Goal: Register for event/course

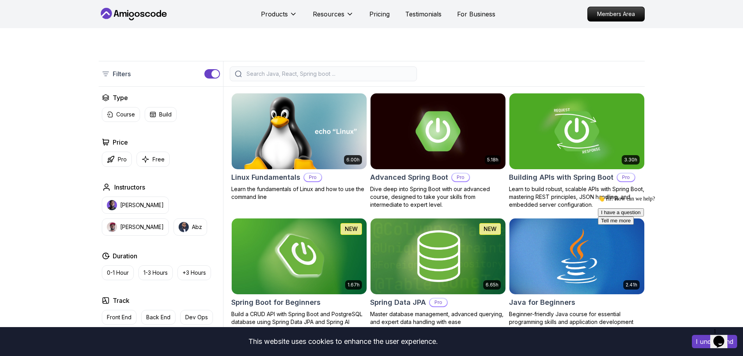
scroll to position [156, 0]
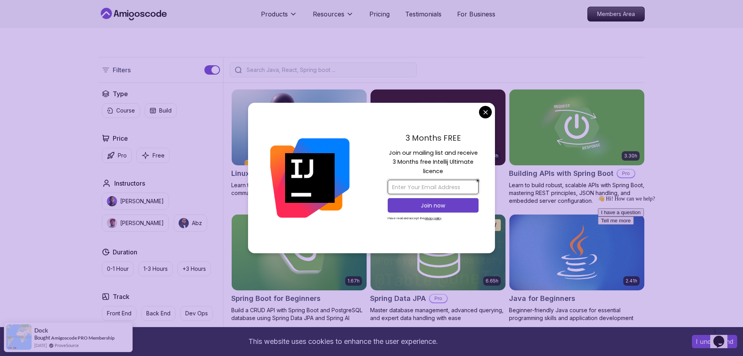
click at [409, 183] on input "email" at bounding box center [433, 187] width 91 height 14
type input "javadev465@gmail.com"
click at [416, 201] on p "Join now" at bounding box center [433, 205] width 74 height 8
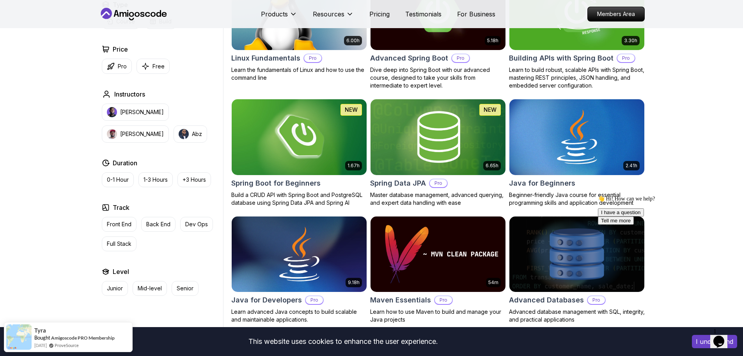
scroll to position [273, 0]
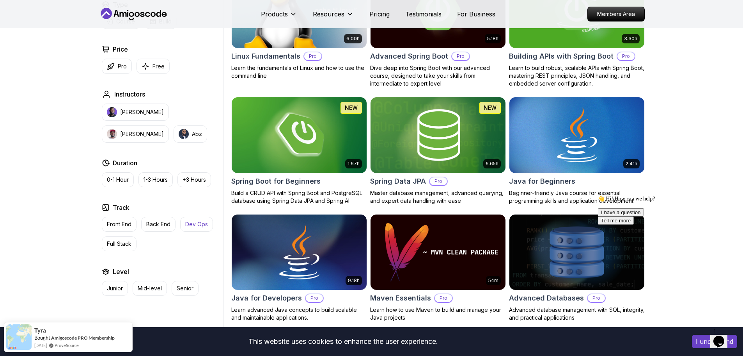
click at [201, 221] on p "Dev Ops" at bounding box center [196, 224] width 23 height 8
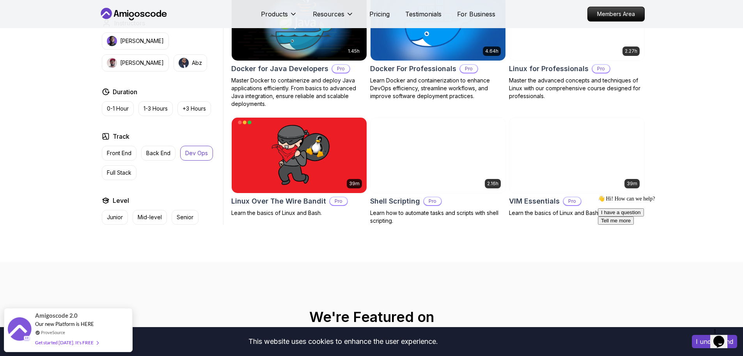
scroll to position [390, 0]
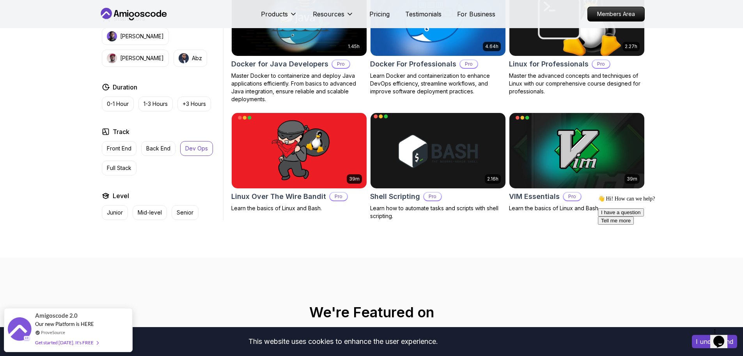
click at [388, 171] on img at bounding box center [438, 150] width 142 height 79
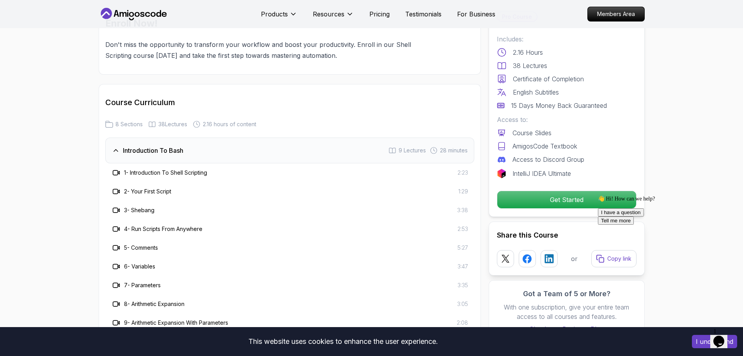
scroll to position [1093, 0]
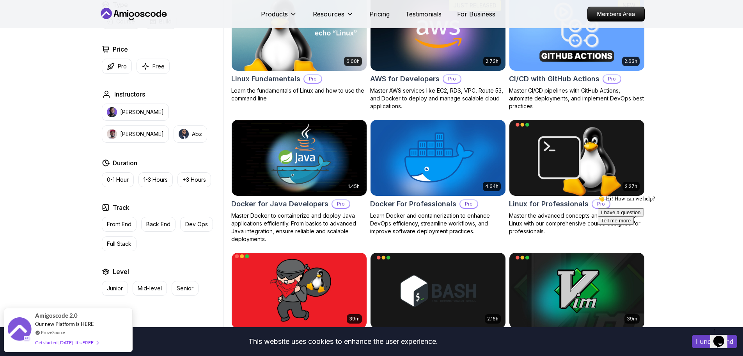
scroll to position [273, 0]
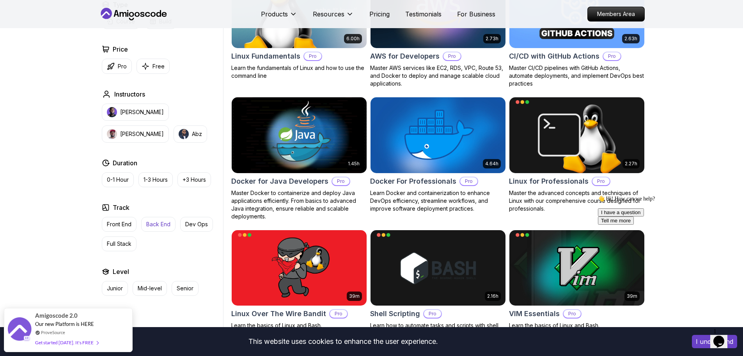
click at [165, 223] on p "Back End" at bounding box center [158, 224] width 24 height 8
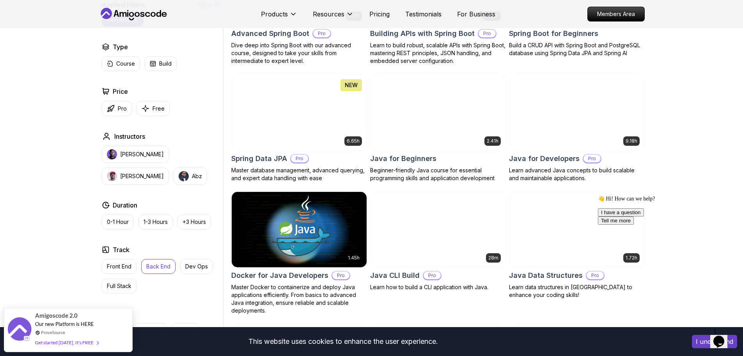
scroll to position [312, 0]
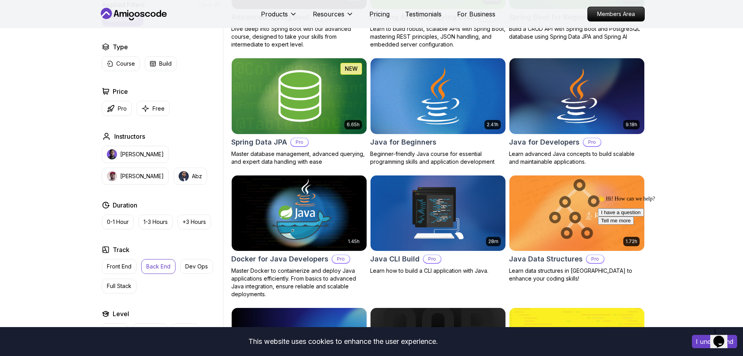
click at [466, 99] on img at bounding box center [438, 95] width 142 height 79
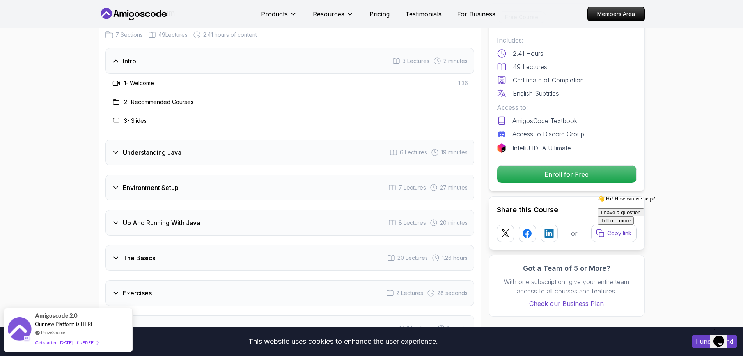
scroll to position [1132, 0]
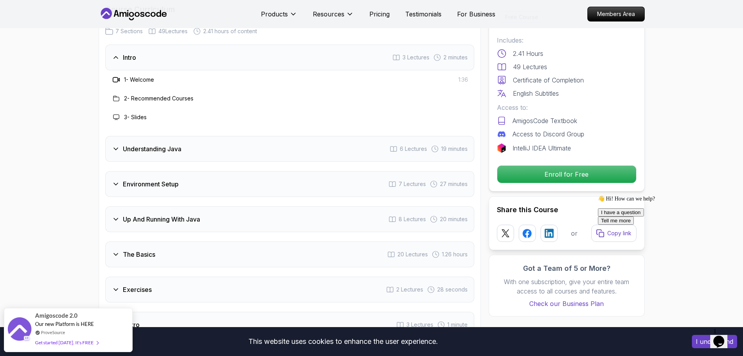
click at [123, 144] on h3 "Understanding Java" at bounding box center [152, 148] width 59 height 9
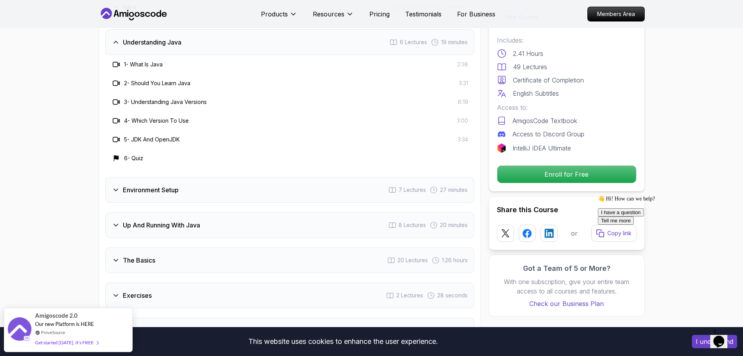
scroll to position [1210, 0]
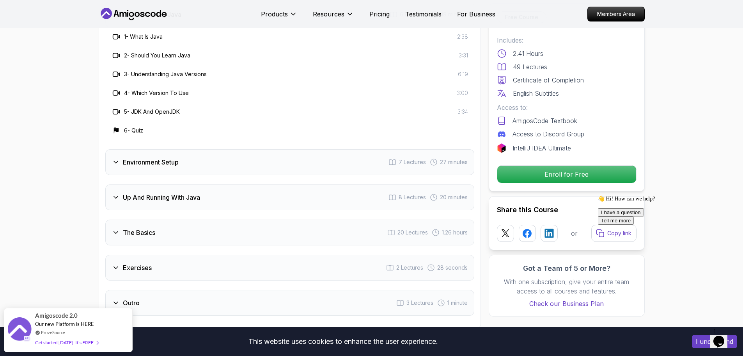
click at [114, 158] on icon at bounding box center [116, 162] width 8 height 8
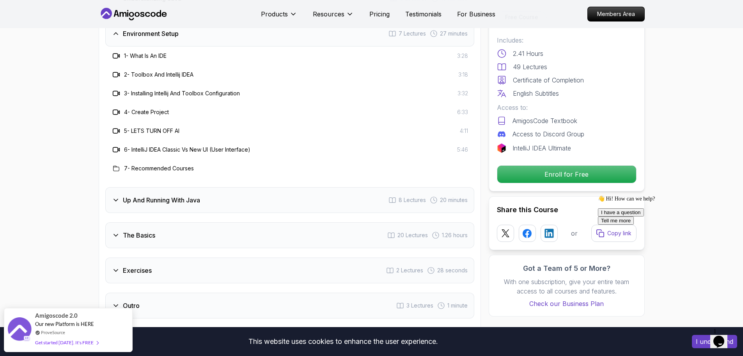
scroll to position [1249, 0]
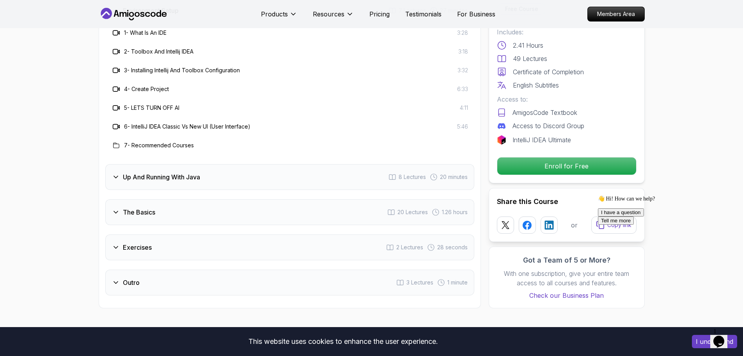
click at [116, 173] on icon at bounding box center [116, 177] width 8 height 8
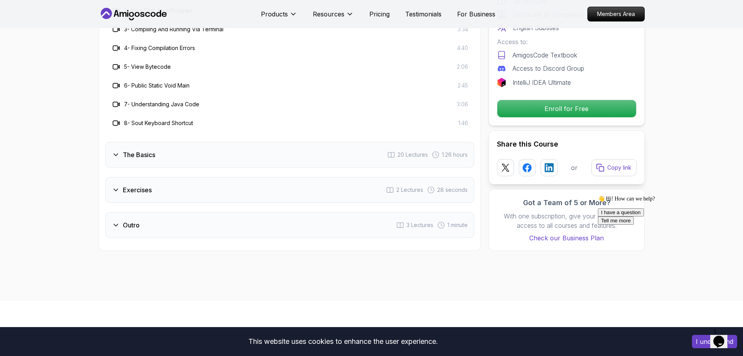
scroll to position [1327, 0]
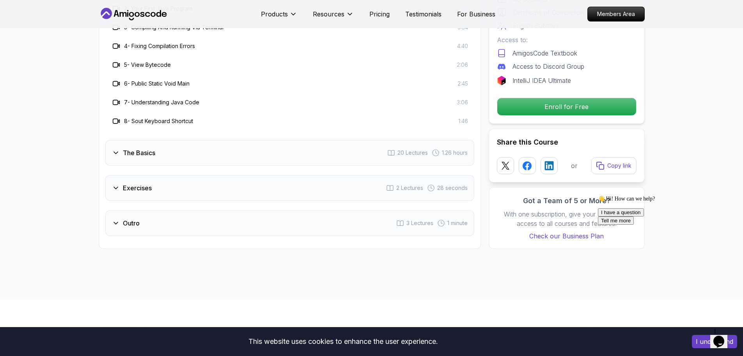
click at [116, 148] on div "The Basics" at bounding box center [133, 152] width 43 height 9
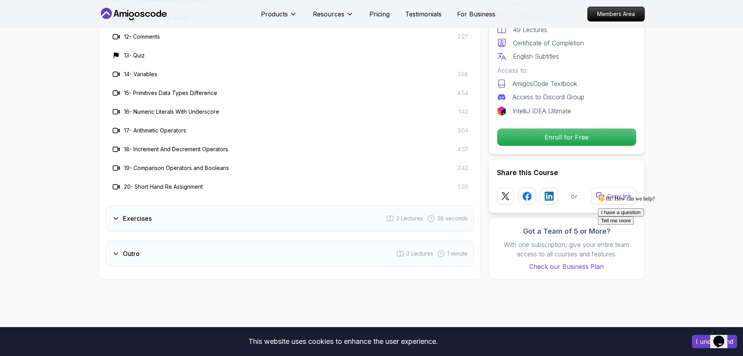
scroll to position [1522, 0]
click at [117, 213] on div "Exercises" at bounding box center [132, 217] width 40 height 9
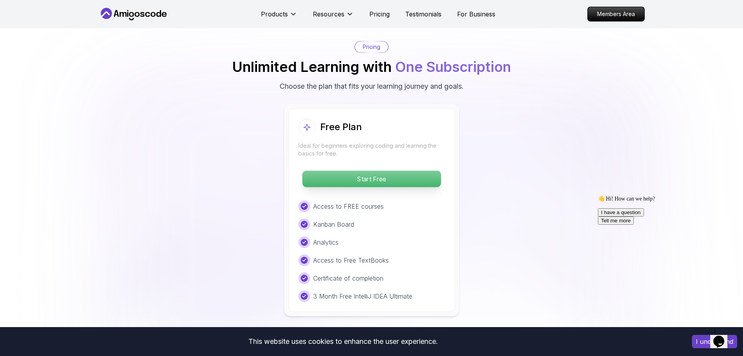
click at [367, 171] on p "Start Free" at bounding box center [371, 179] width 139 height 16
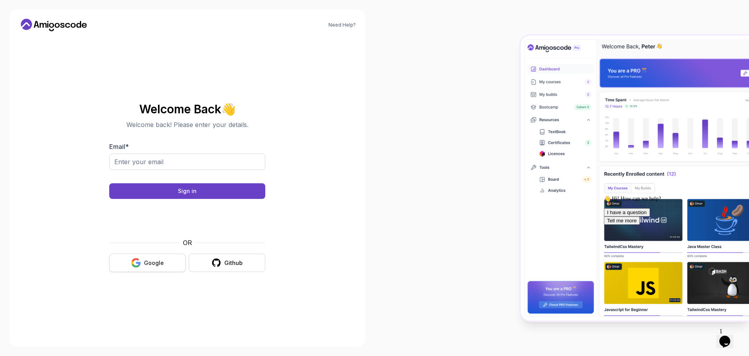
click at [174, 258] on button "Google" at bounding box center [147, 262] width 76 height 18
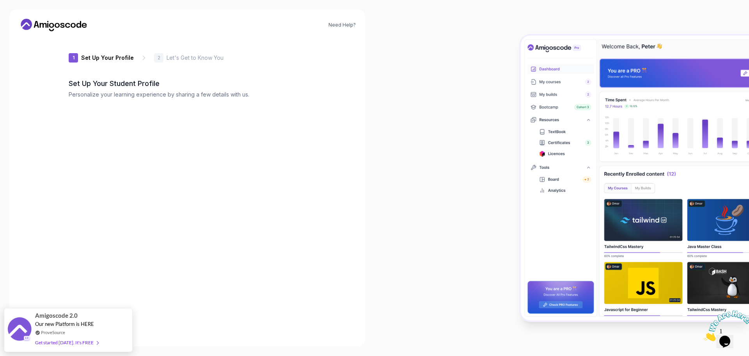
type input "happyquokka72e94"
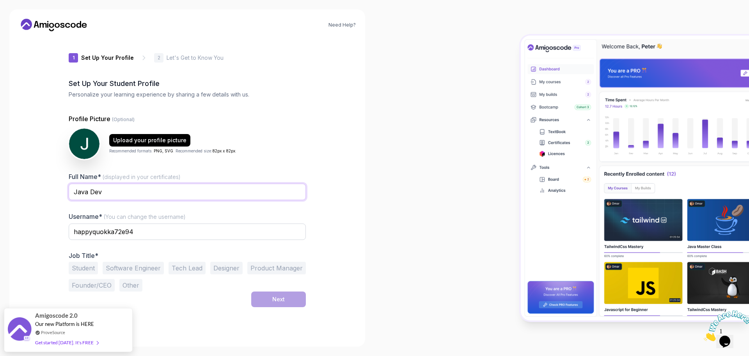
click at [119, 190] on input "Java Dev" at bounding box center [187, 191] width 237 height 16
type input "J"
type input "[PERSON_NAME]"
drag, startPoint x: 137, startPoint y: 233, endPoint x: 68, endPoint y: 222, distance: 70.3
click at [68, 222] on div "1 Set Up Your Profile 1 Set Up Your Profile 2 Let's Get to Know You Set Up Your…" at bounding box center [187, 186] width 262 height 299
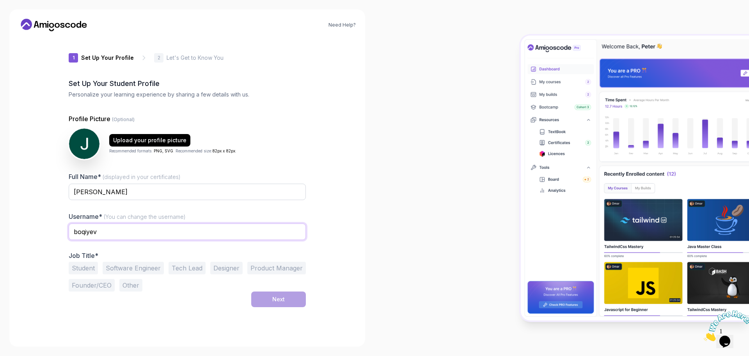
type input "boqiyev"
click at [169, 302] on div "Next" at bounding box center [187, 299] width 237 height 16
click at [86, 269] on button "Student" at bounding box center [83, 267] width 29 height 12
click at [282, 293] on button "Next" at bounding box center [278, 299] width 55 height 16
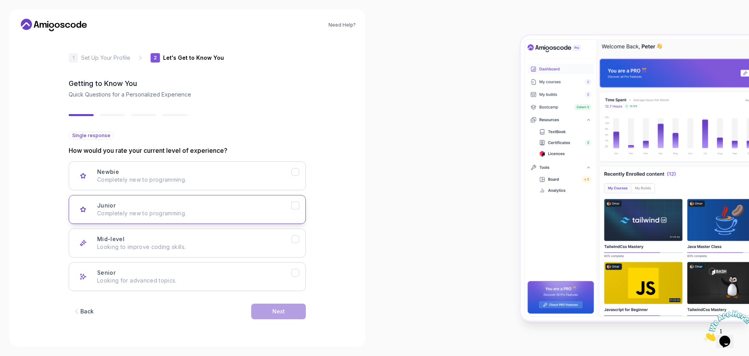
click at [292, 212] on button "Junior Completely new to programming." at bounding box center [187, 209] width 237 height 29
click at [288, 312] on button "Next" at bounding box center [278, 311] width 55 height 16
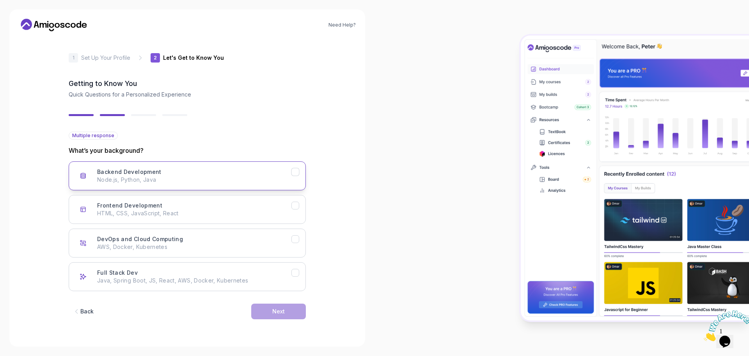
click at [295, 173] on icon "Backend Development" at bounding box center [295, 171] width 7 height 7
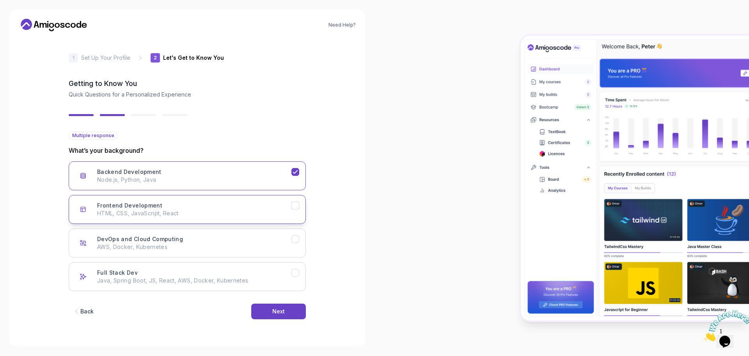
click at [294, 202] on icon "Frontend Development" at bounding box center [295, 205] width 7 height 7
click at [293, 231] on button "DevOps and Cloud Computing AWS, Docker, Kubernetes" at bounding box center [187, 242] width 237 height 29
click at [294, 235] on icon "DevOps and Cloud Computing" at bounding box center [295, 238] width 7 height 7
click at [296, 205] on icon "Frontend Development" at bounding box center [295, 205] width 7 height 7
click at [298, 169] on icon "Backend Development" at bounding box center [295, 171] width 7 height 7
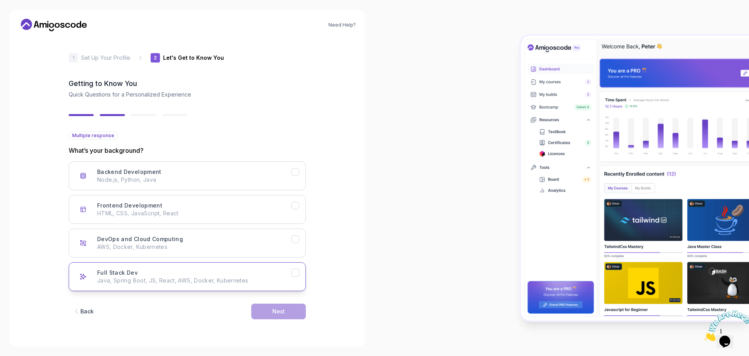
click at [292, 268] on button "Full Stack Dev Java, Spring Boot, JS, React, AWS, Docker, Kubernetes" at bounding box center [187, 276] width 237 height 29
click at [290, 306] on button "Next" at bounding box center [278, 311] width 55 height 16
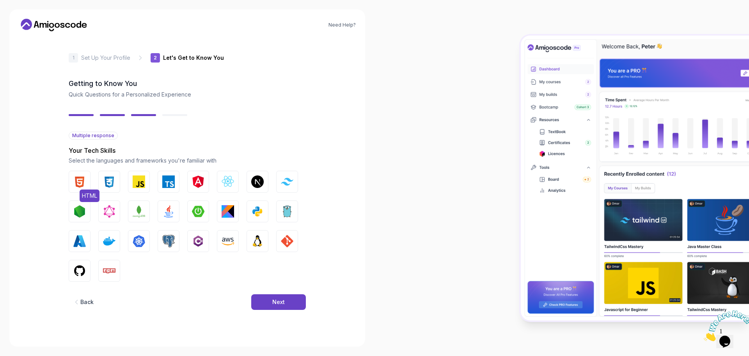
click at [78, 171] on button "HTML" at bounding box center [80, 182] width 22 height 22
click at [107, 178] on img "button" at bounding box center [109, 181] width 12 height 12
click at [140, 183] on img "button" at bounding box center [139, 181] width 12 height 12
click at [162, 211] on button "Java" at bounding box center [169, 211] width 22 height 22
click at [190, 210] on button "Spring Boot" at bounding box center [198, 211] width 22 height 22
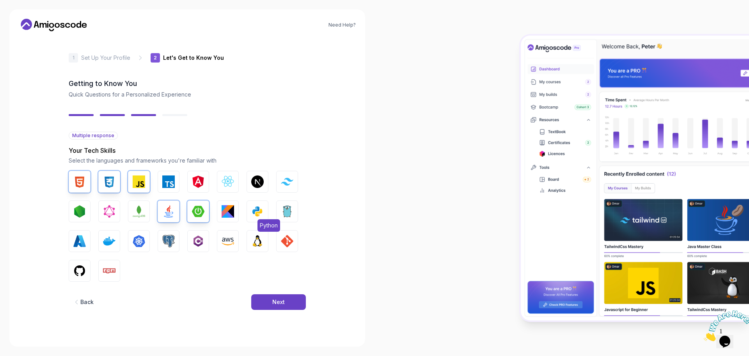
click at [249, 212] on button "Python" at bounding box center [258, 211] width 22 height 22
click at [107, 242] on img "button" at bounding box center [109, 241] width 12 height 12
click at [163, 242] on img "button" at bounding box center [168, 241] width 12 height 12
click at [257, 249] on button "Linux" at bounding box center [258, 241] width 22 height 22
click at [284, 242] on img "button" at bounding box center [287, 241] width 12 height 12
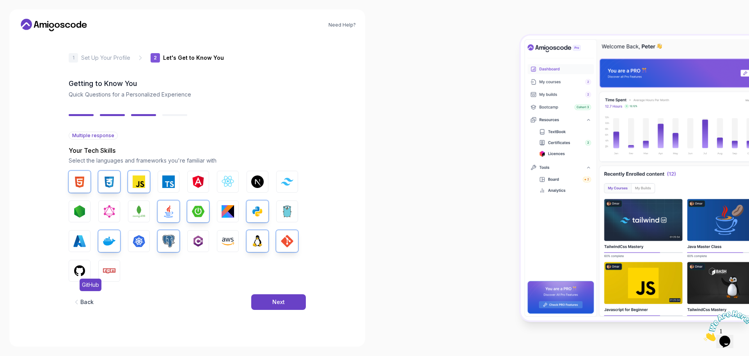
click at [82, 270] on img "button" at bounding box center [79, 270] width 12 height 12
click at [284, 300] on div "Next" at bounding box center [278, 302] width 12 height 8
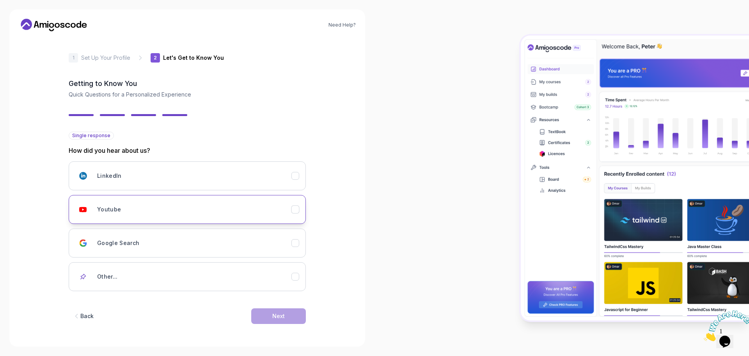
click at [294, 213] on div "Youtube" at bounding box center [296, 209] width 8 height 8
click at [292, 311] on button "Next" at bounding box center [278, 316] width 55 height 16
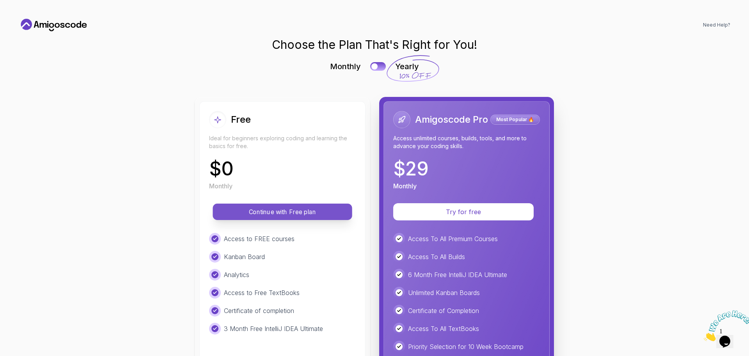
click at [295, 215] on p "Continue with Free plan" at bounding box center [283, 211] width 122 height 9
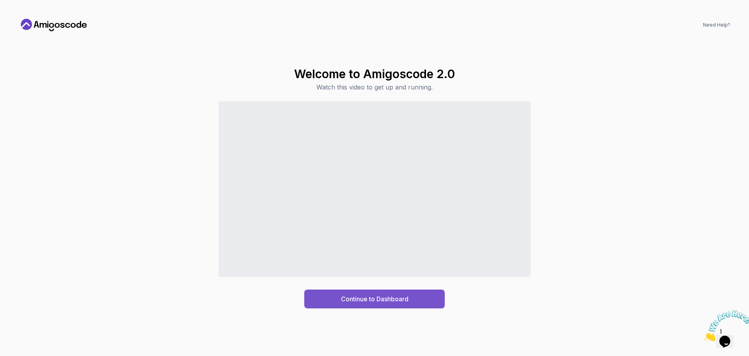
click at [370, 298] on div "Continue to Dashboard" at bounding box center [375, 298] width 68 height 9
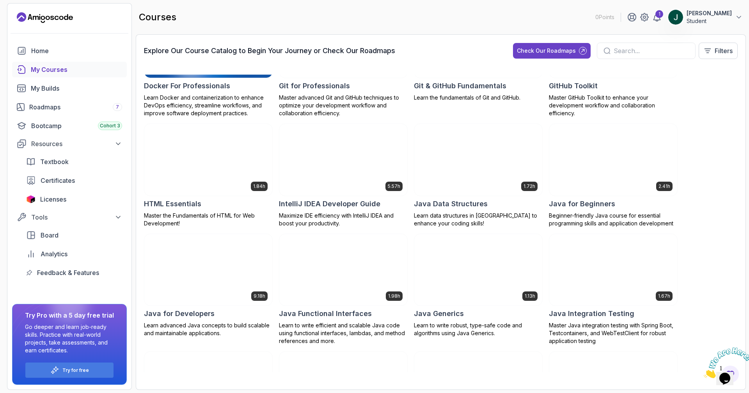
scroll to position [351, 0]
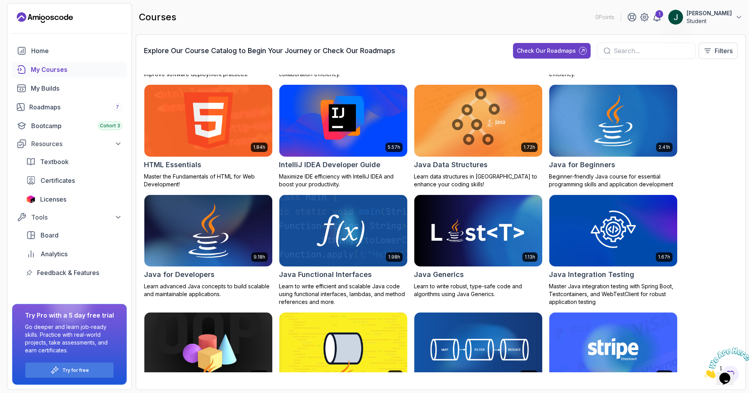
click at [227, 212] on img at bounding box center [208, 230] width 134 height 75
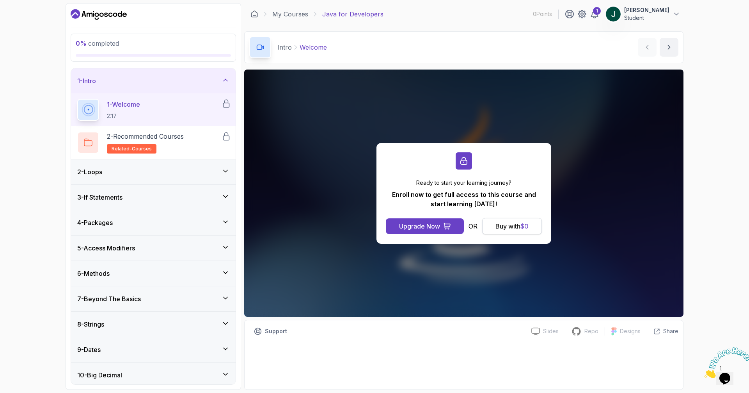
click at [507, 228] on div "Buy with $ 0" at bounding box center [512, 225] width 33 height 9
click at [171, 138] on p "2 - Recommended Courses" at bounding box center [145, 136] width 77 height 9
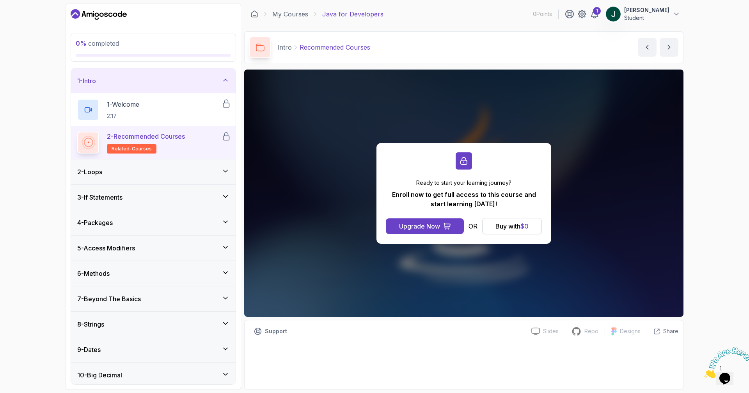
scroll to position [39, 0]
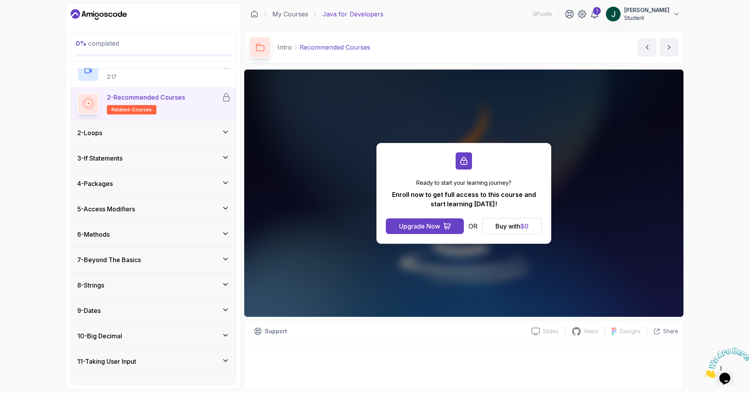
click at [164, 132] on div "2 - Loops" at bounding box center [153, 132] width 152 height 9
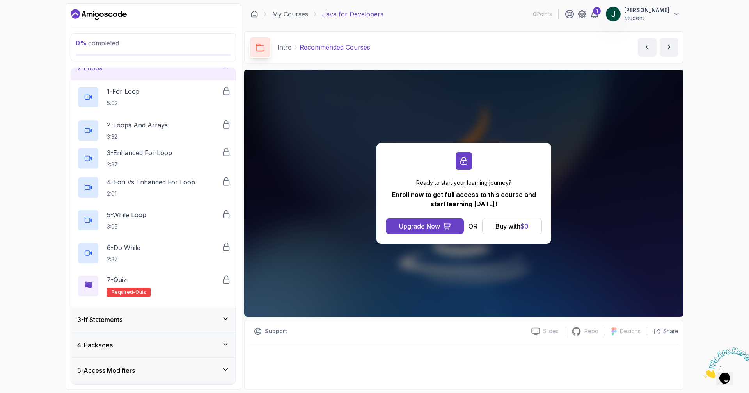
scroll to position [28, 0]
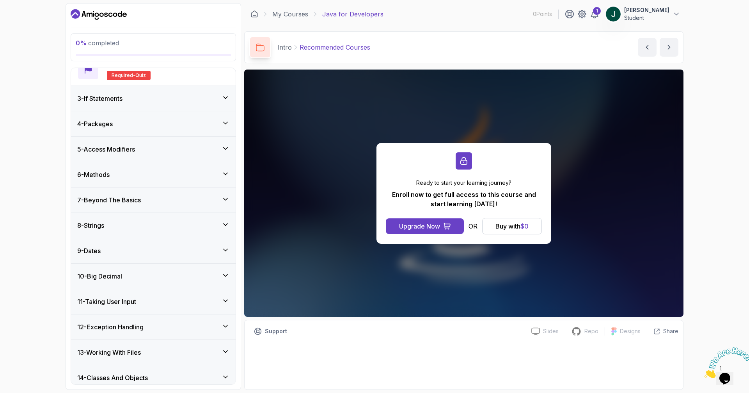
click at [164, 132] on div "4 - Packages" at bounding box center [153, 123] width 165 height 25
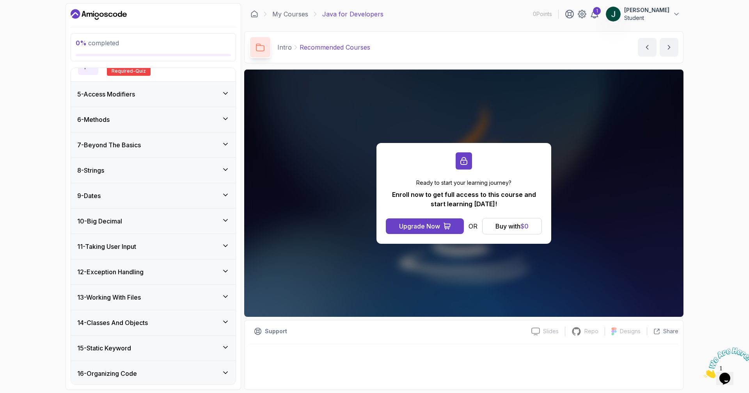
scroll to position [351, 0]
click at [202, 144] on div "7 - Beyond The Basics" at bounding box center [153, 143] width 152 height 9
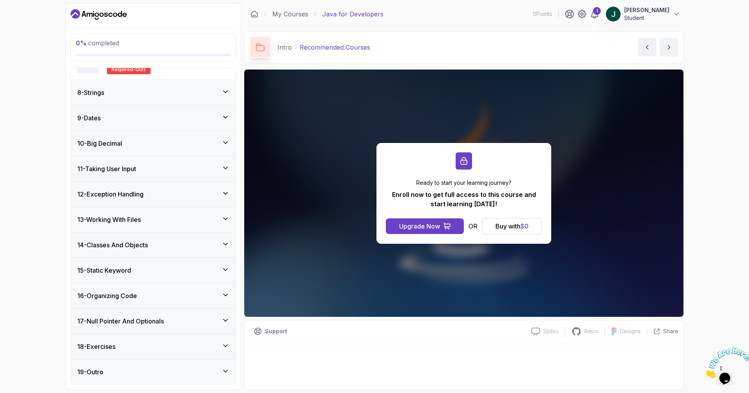
click at [226, 115] on icon at bounding box center [226, 117] width 8 height 8
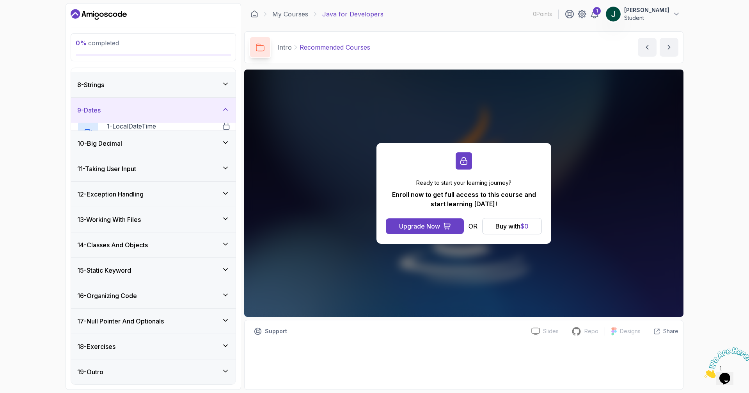
scroll to position [166, 0]
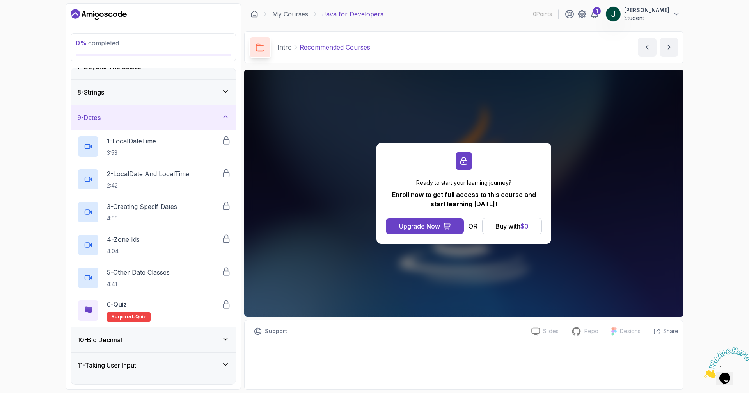
click at [197, 114] on div "9 - Dates" at bounding box center [153, 117] width 152 height 9
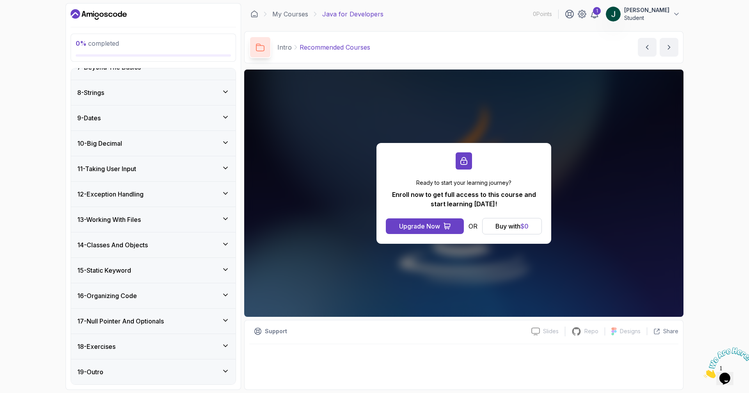
click at [188, 165] on div "11 - Taking User Input" at bounding box center [153, 168] width 152 height 9
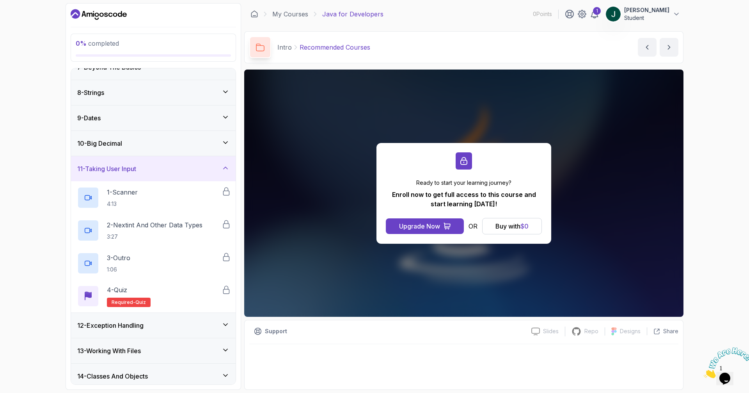
click at [188, 165] on div "11 - Taking User Input" at bounding box center [153, 168] width 152 height 9
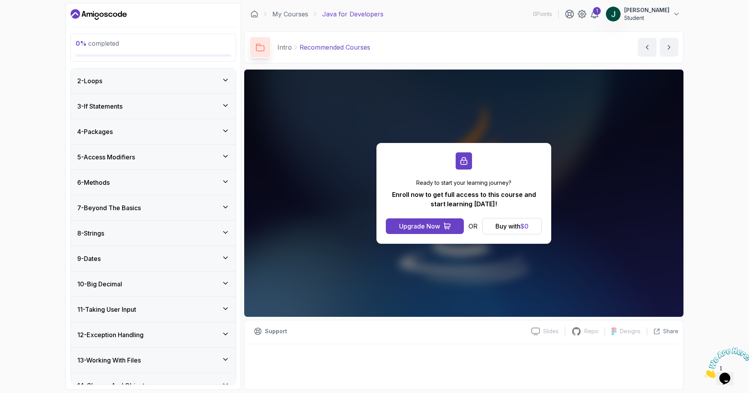
scroll to position [10, 0]
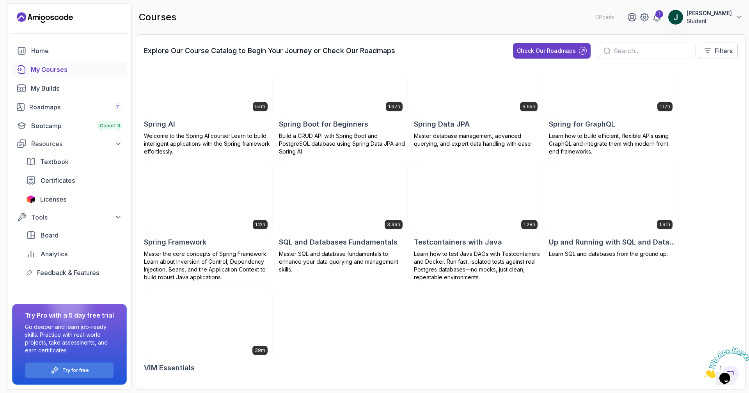
scroll to position [1109, 0]
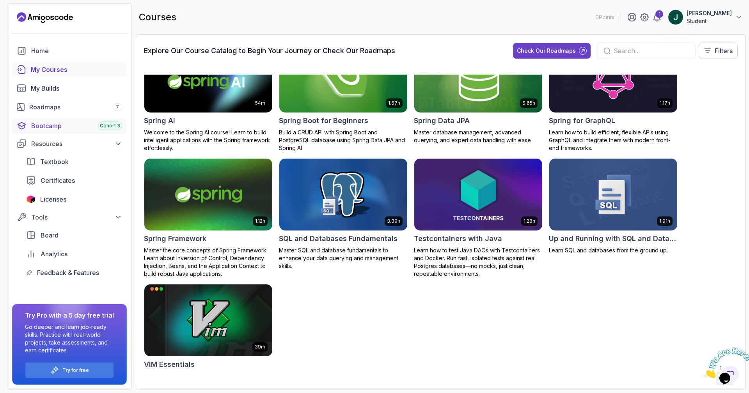
click at [76, 124] on div "Bootcamp Cohort 3" at bounding box center [76, 125] width 91 height 9
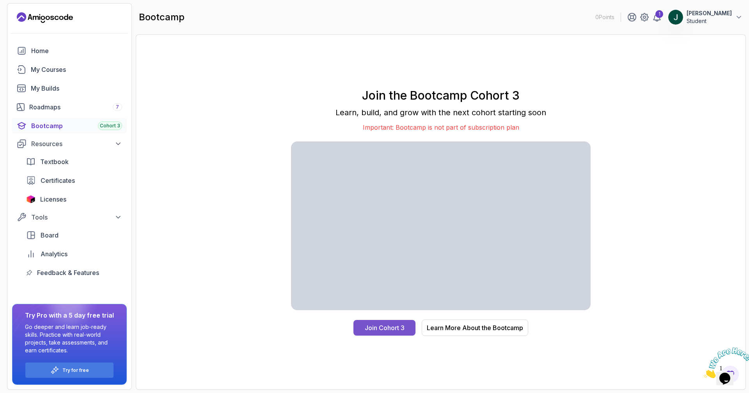
click at [397, 329] on div "Join Cohort 3" at bounding box center [385, 327] width 40 height 9
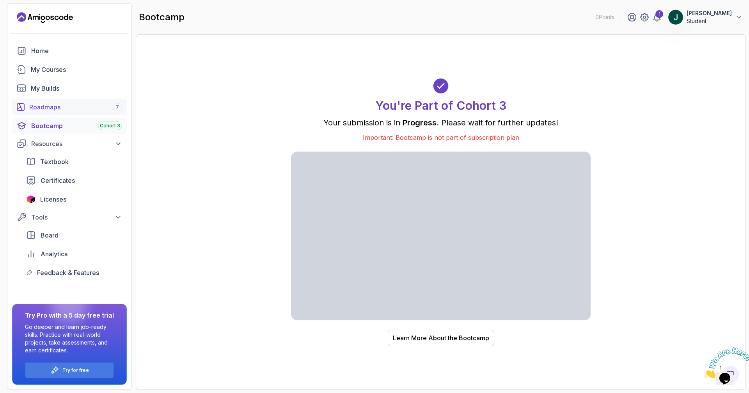
click at [93, 104] on div "Roadmaps 7" at bounding box center [75, 106] width 93 height 9
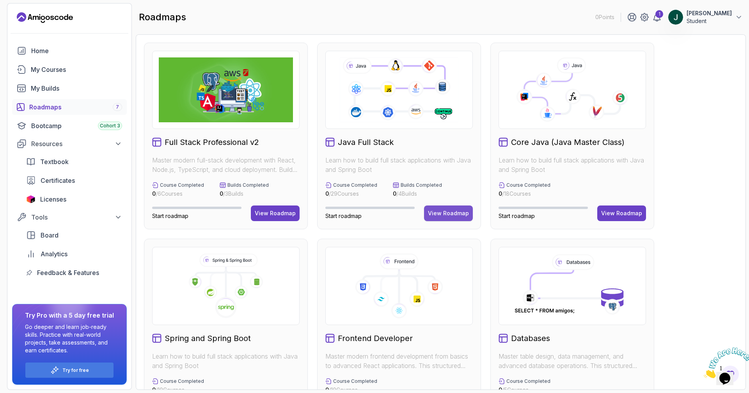
click at [443, 209] on button "View Roadmap" at bounding box center [448, 213] width 49 height 16
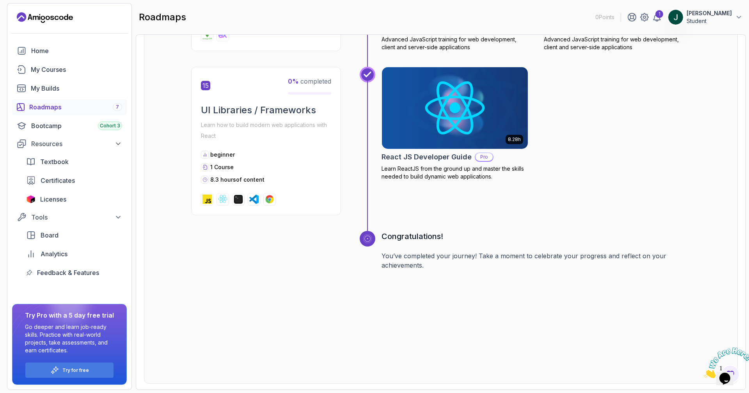
scroll to position [3024, 0]
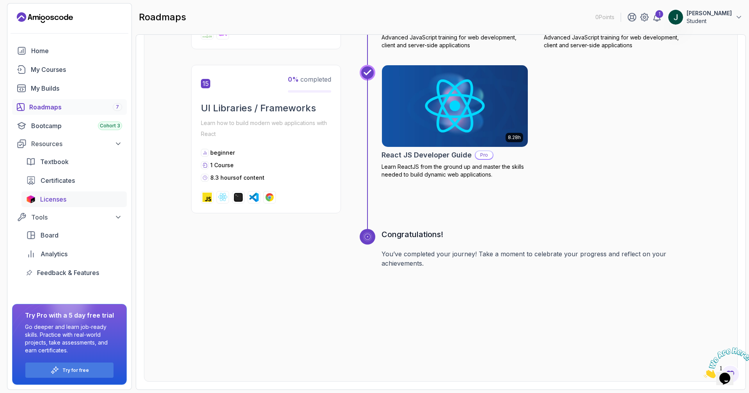
click at [58, 197] on span "Licenses" at bounding box center [53, 198] width 26 height 9
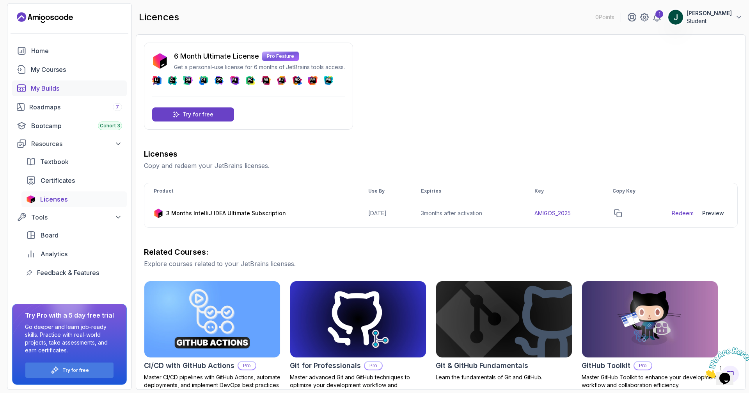
click at [68, 91] on div "My Builds" at bounding box center [76, 88] width 91 height 9
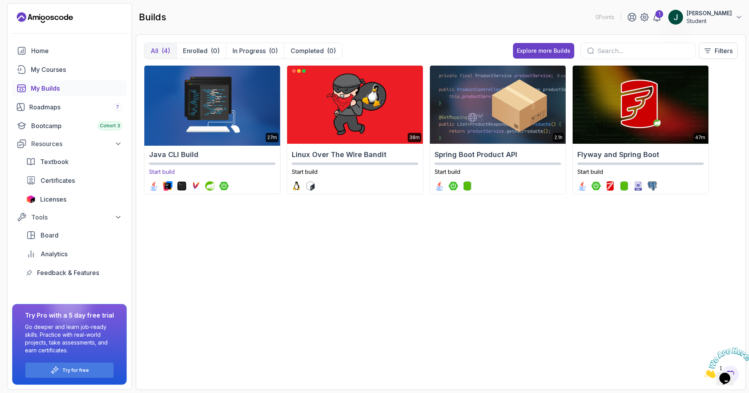
click at [189, 112] on img at bounding box center [212, 105] width 142 height 82
